Goal: Task Accomplishment & Management: Use online tool/utility

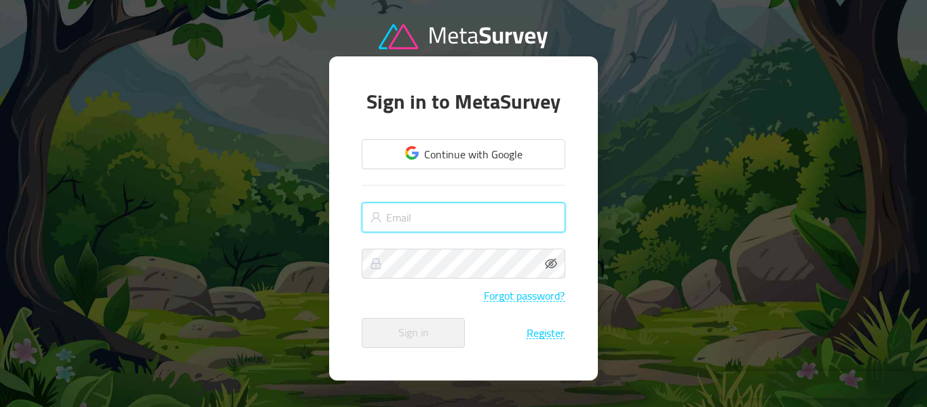
type input "[EMAIL_ADDRESS][DOMAIN_NAME]"
click at [420, 337] on button "Sign in" at bounding box center [413, 333] width 103 height 30
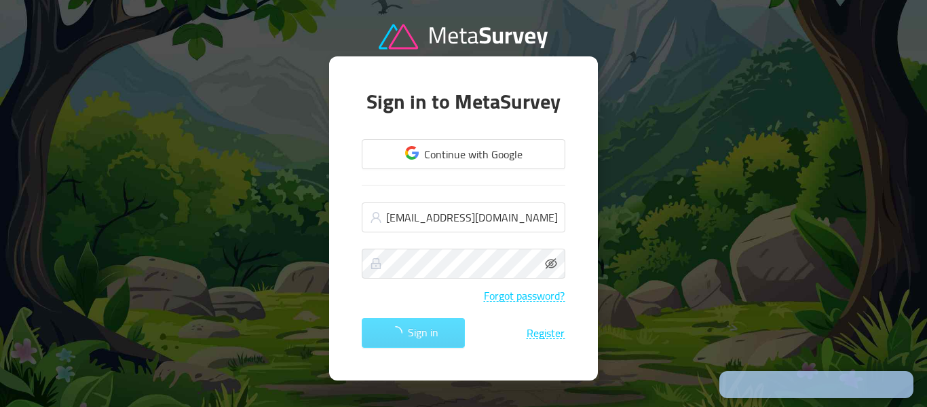
click at [422, 337] on div "Sign in Register" at bounding box center [464, 333] width 204 height 30
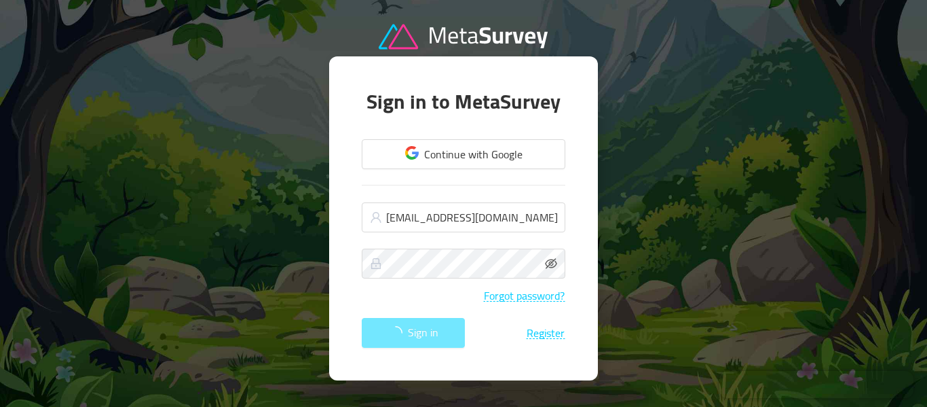
click at [423, 337] on div "Sign in Register" at bounding box center [464, 333] width 204 height 30
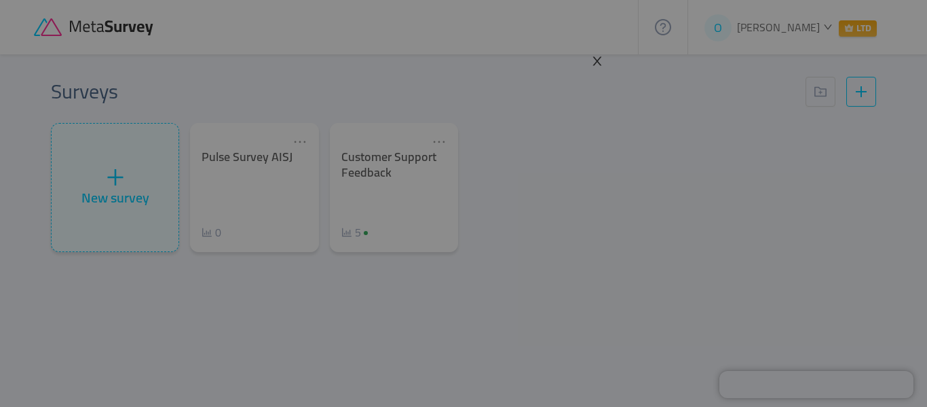
click at [598, 59] on icon "icon: close" at bounding box center [597, 61] width 12 height 12
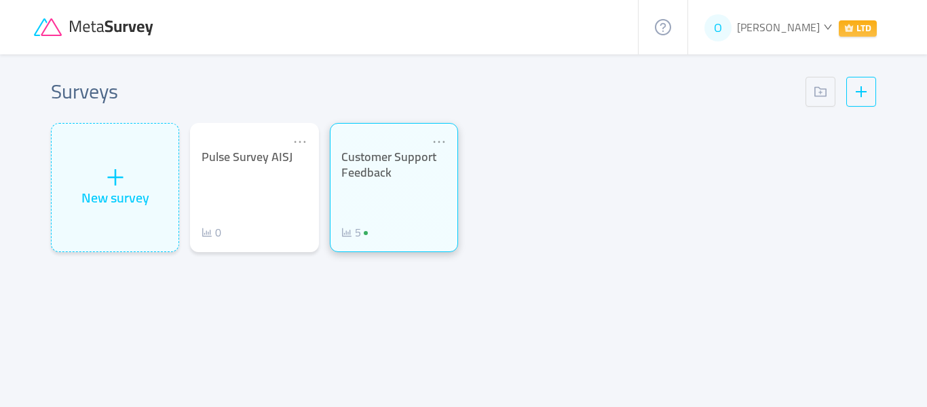
click at [423, 200] on div "Customer Support Feedback 5" at bounding box center [393, 194] width 105 height 91
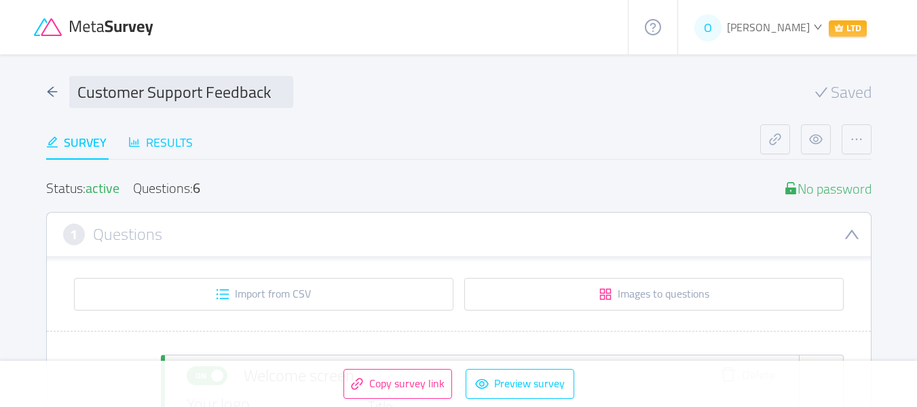
click at [170, 135] on div "Results" at bounding box center [160, 142] width 64 height 18
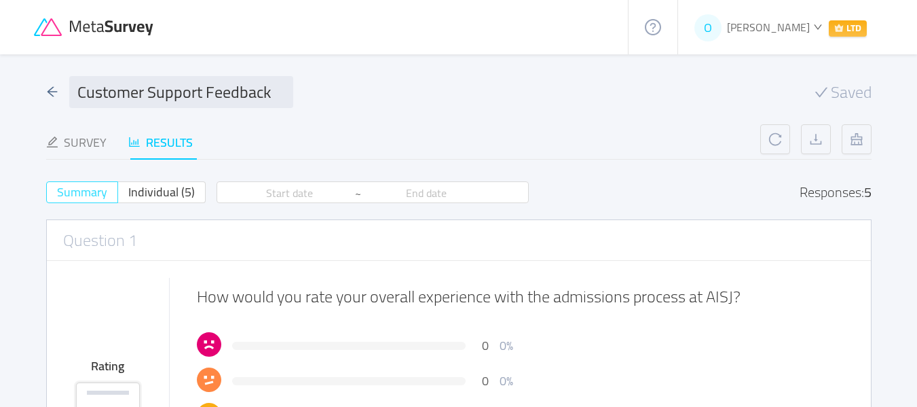
click at [76, 198] on span "Summary" at bounding box center [82, 192] width 50 height 22
click at [57, 196] on input "Summary" at bounding box center [57, 196] width 0 height 0
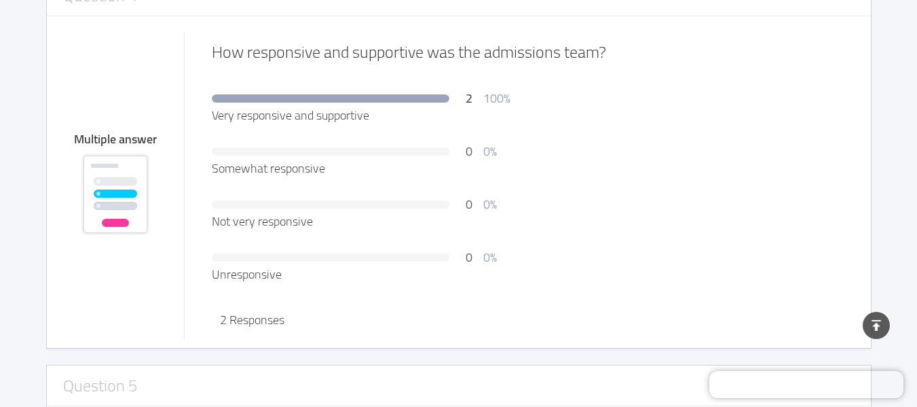
scroll to position [1425, 0]
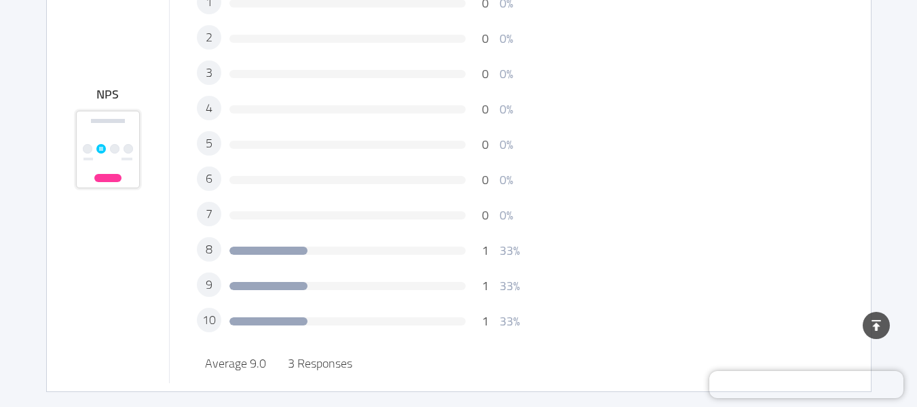
scroll to position [2183, 0]
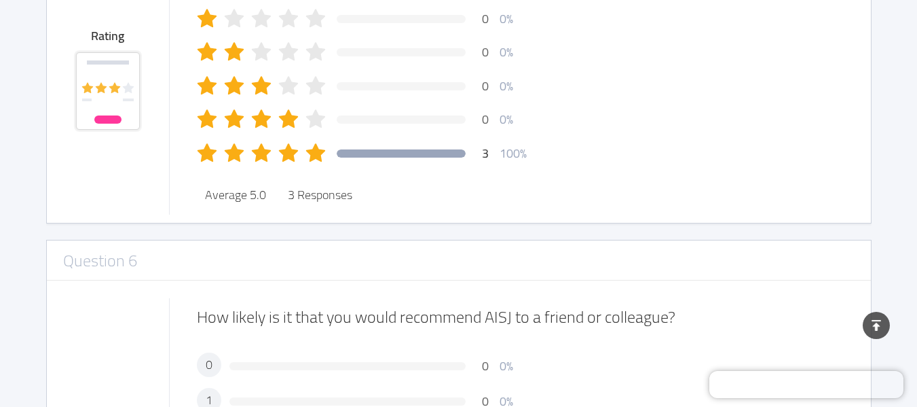
scroll to position [1775, 0]
